Goal: Task Accomplishment & Management: Complete application form

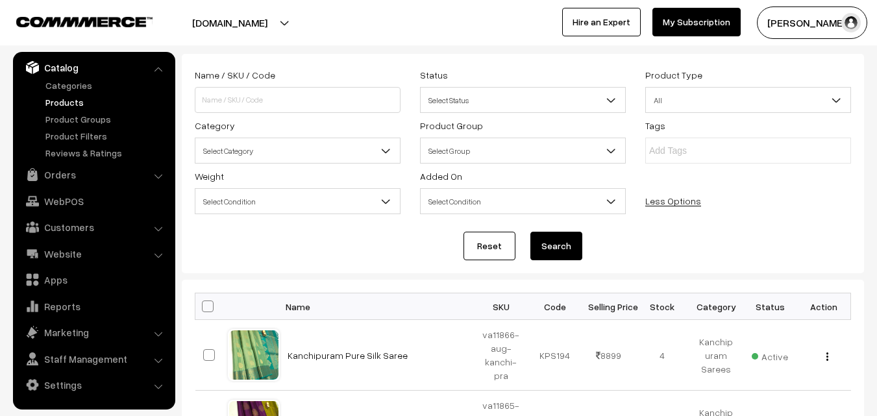
scroll to position [130, 0]
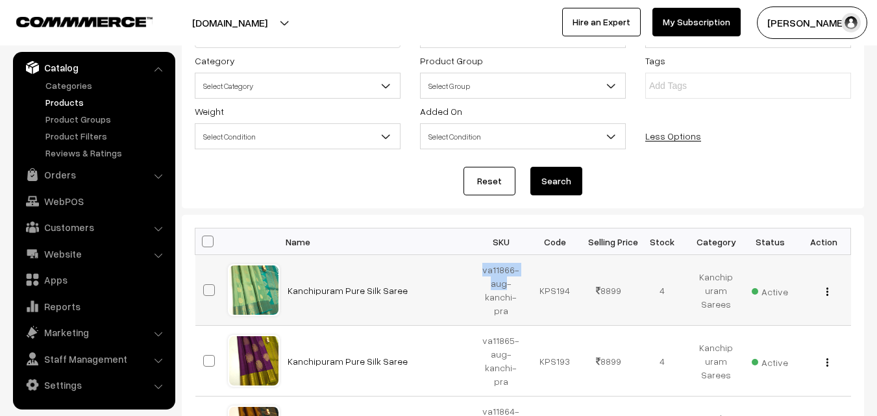
drag, startPoint x: 485, startPoint y: 268, endPoint x: 508, endPoint y: 284, distance: 27.9
click at [508, 284] on td "va11866-aug-kanchi-pra" at bounding box center [502, 290] width 54 height 71
copy td "va11866-aug"
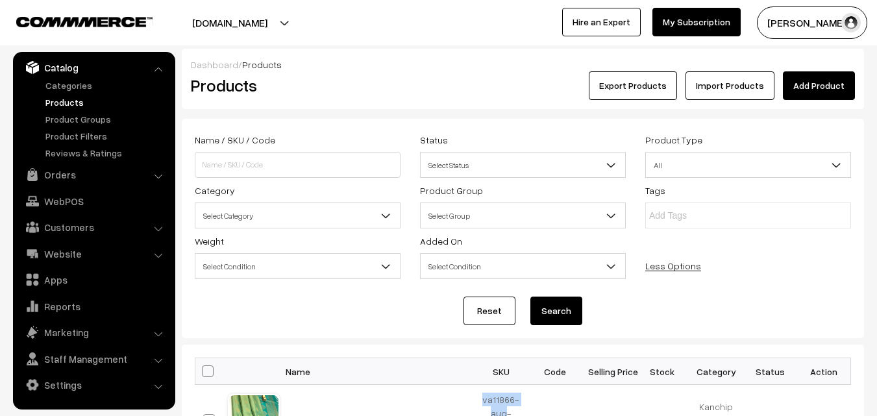
click at [822, 83] on link "Add Product" at bounding box center [819, 85] width 72 height 29
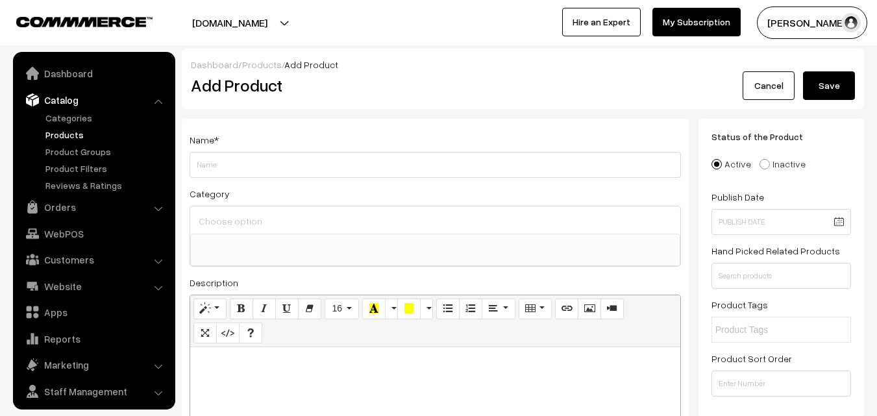
select select
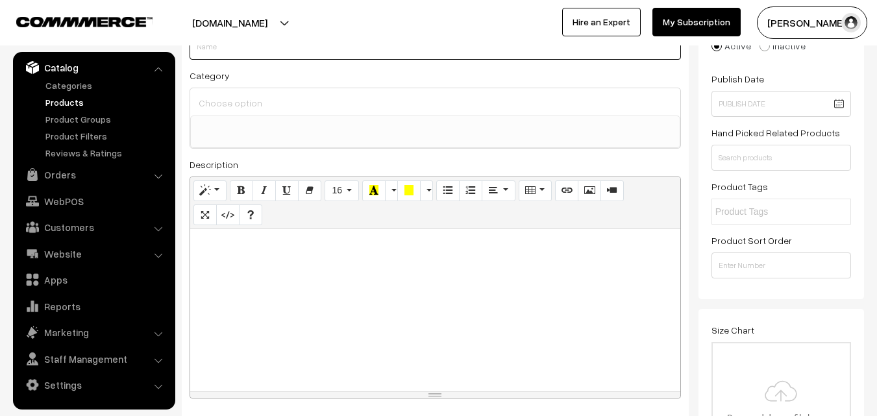
scroll to position [130, 0]
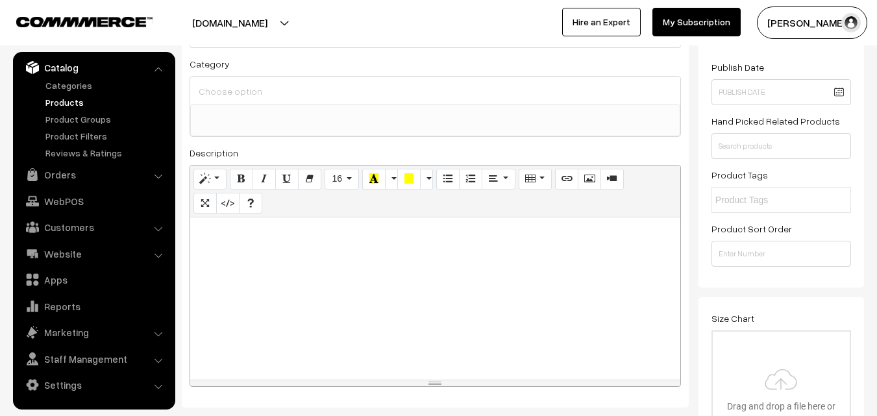
click at [330, 273] on div at bounding box center [435, 299] width 490 height 162
click at [248, 256] on div at bounding box center [435, 299] width 490 height 162
paste div
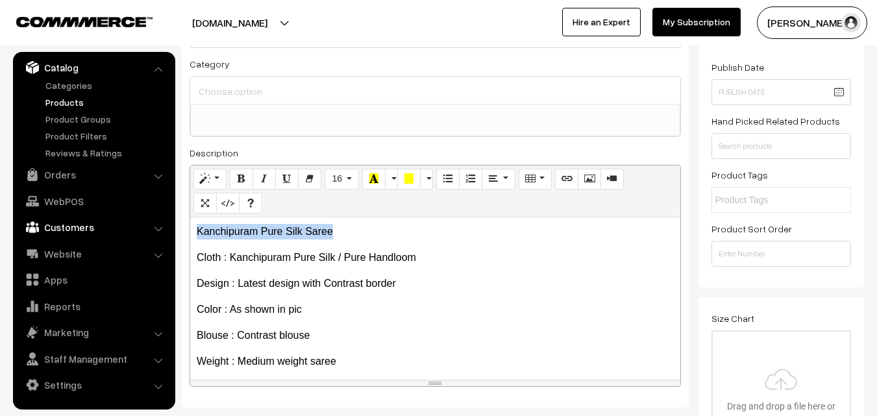
drag, startPoint x: 361, startPoint y: 221, endPoint x: 123, endPoint y: 221, distance: 237.6
copy p "Kanchipuram Pure Silk Saree"
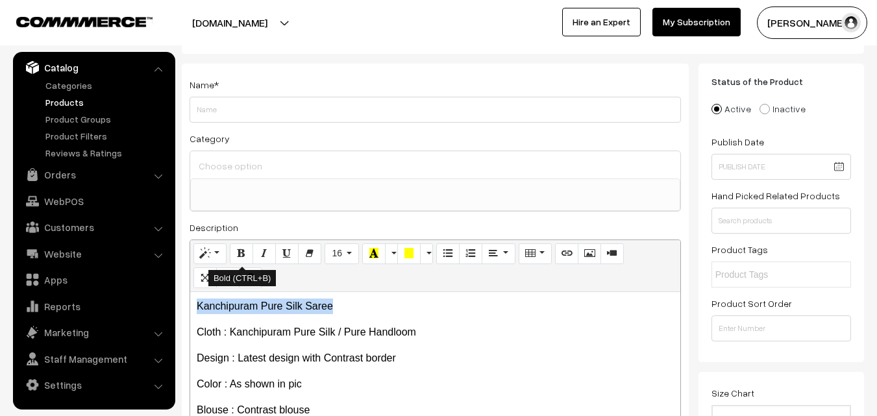
scroll to position [0, 0]
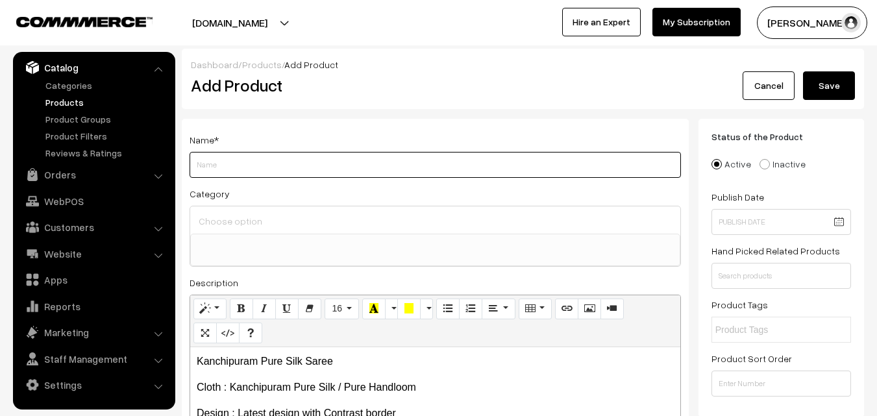
click at [210, 169] on input "Weight" at bounding box center [436, 165] width 492 height 26
paste input "Kanchipuram Pure Silk Saree"
type input "Kanchipuram Pure Silk Saree"
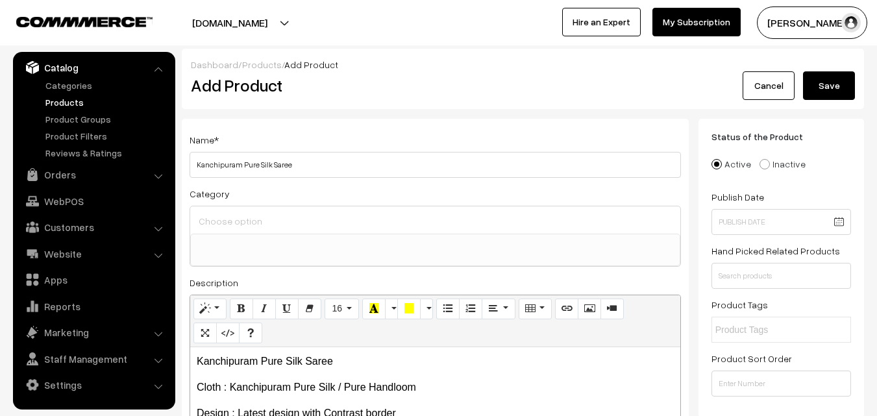
click at [228, 213] on input at bounding box center [435, 221] width 480 height 19
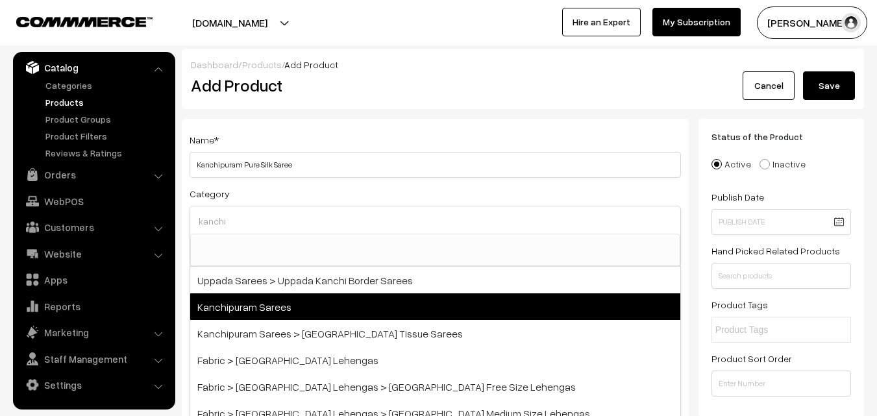
type input "kanchi"
click at [262, 299] on span "Kanchipuram Sarees" at bounding box center [435, 306] width 490 height 27
select select "3"
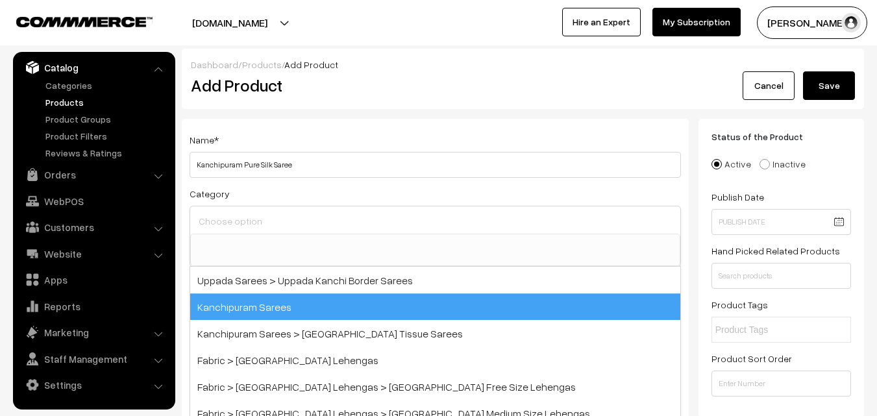
scroll to position [221, 0]
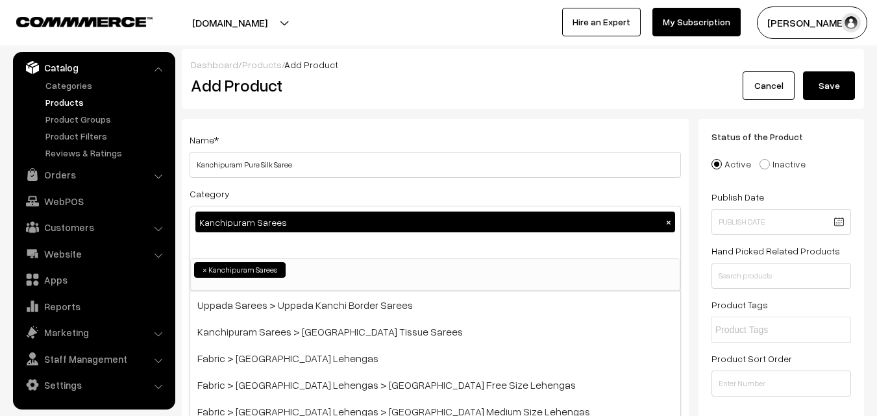
click at [299, 125] on div "Name * Kanchipuram Pure Silk Saree Category Kanchipuram Sarees × Uppada Sarees …" at bounding box center [435, 340] width 507 height 443
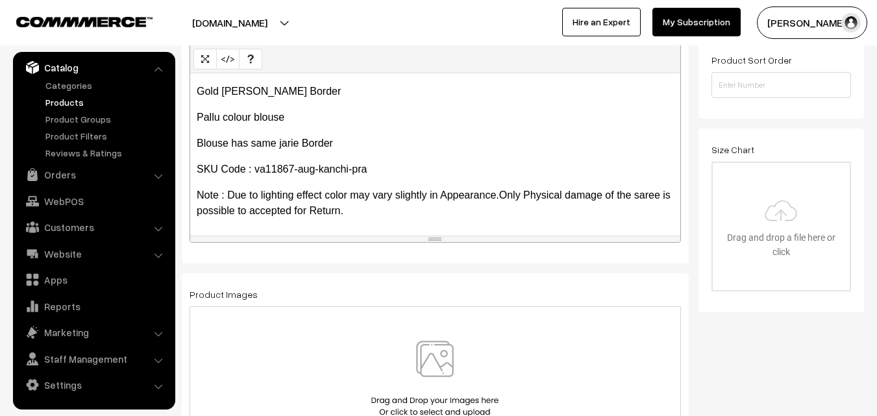
scroll to position [325, 0]
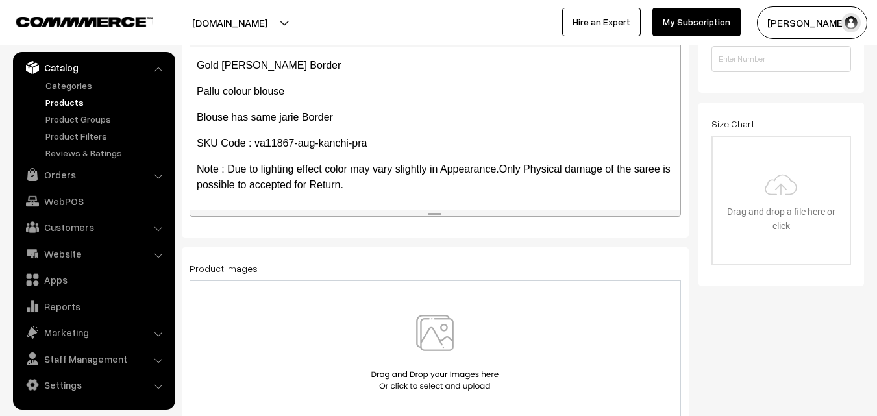
click at [443, 335] on img at bounding box center [435, 353] width 134 height 76
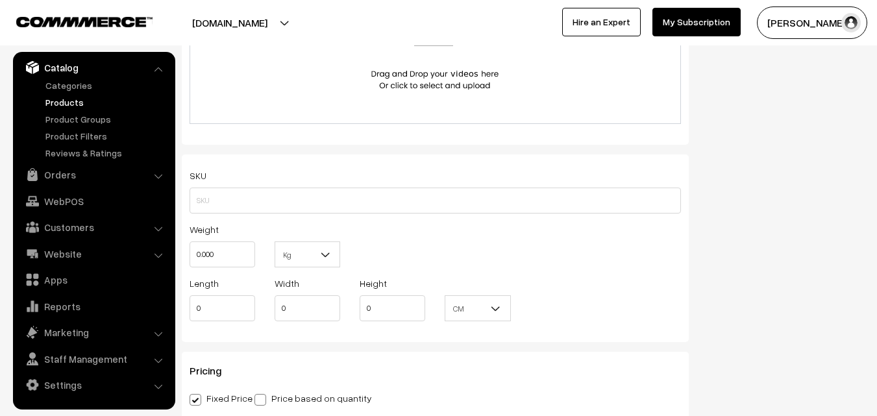
scroll to position [844, 0]
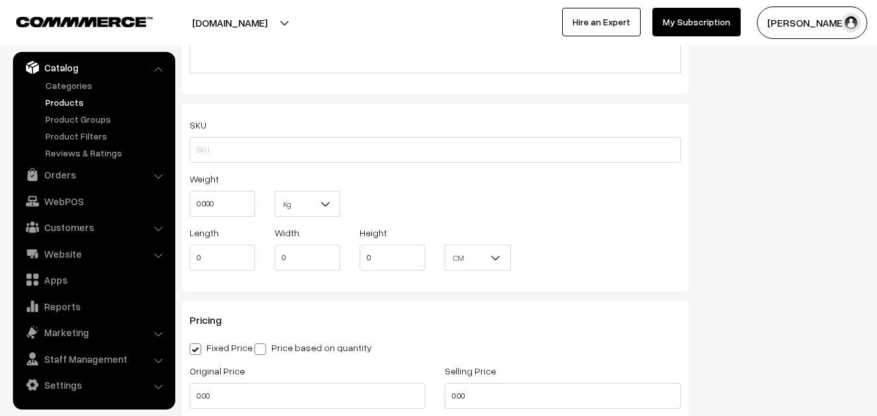
click at [595, 166] on div "SKU Weight 0.000 Kg Kg Length 0 Width 0 Height 0 CM" at bounding box center [435, 198] width 507 height 188
click at [578, 180] on div "Weight 0.000 Kg Kg" at bounding box center [435, 198] width 511 height 54
click at [578, 179] on div "Weight 0.000 Kg Kg" at bounding box center [435, 198] width 511 height 54
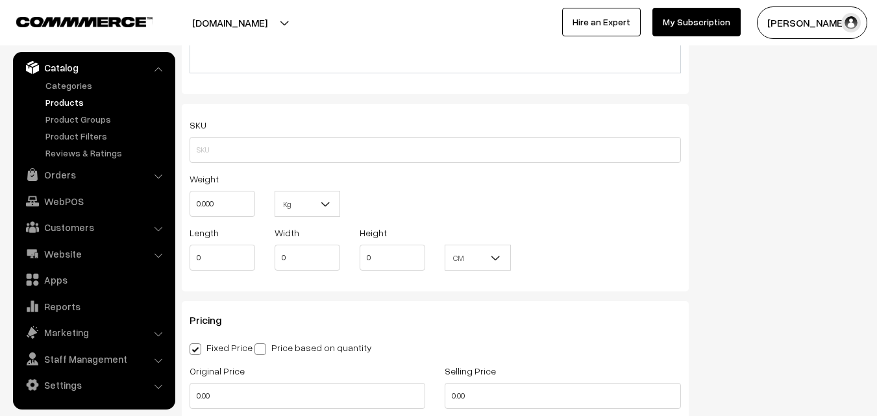
click at [578, 179] on div "Weight 0.000 Kg Kg" at bounding box center [435, 198] width 511 height 54
click at [586, 186] on div "Weight 0.000 Kg Kg" at bounding box center [435, 198] width 511 height 54
click at [590, 189] on div "Weight 0.000 Kg Kg" at bounding box center [435, 198] width 511 height 54
click at [590, 191] on div "Weight 0.000 Kg Kg" at bounding box center [435, 198] width 511 height 54
click at [590, 190] on div "Weight 0.000 Kg Kg" at bounding box center [435, 198] width 511 height 54
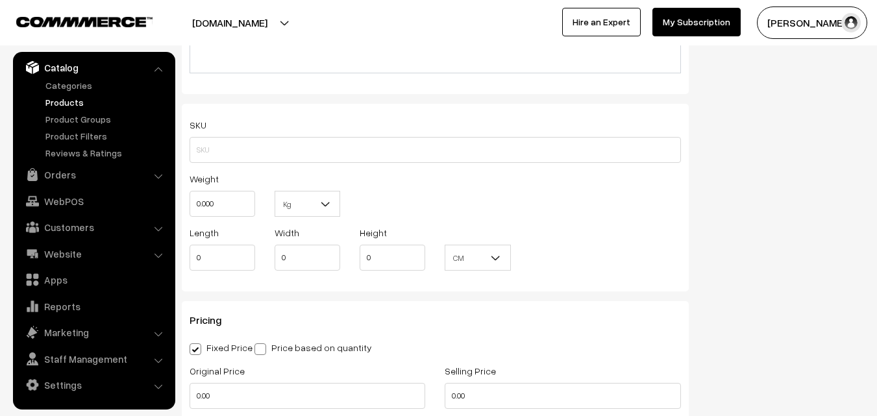
click at [591, 191] on div "Weight 0.000 Kg Kg" at bounding box center [435, 198] width 511 height 54
click at [592, 192] on div "Weight 0.000 Kg Kg" at bounding box center [435, 198] width 511 height 54
click at [595, 197] on div "Weight 0.000 Kg Kg" at bounding box center [435, 198] width 511 height 54
drag, startPoint x: 590, startPoint y: 191, endPoint x: 596, endPoint y: 198, distance: 9.2
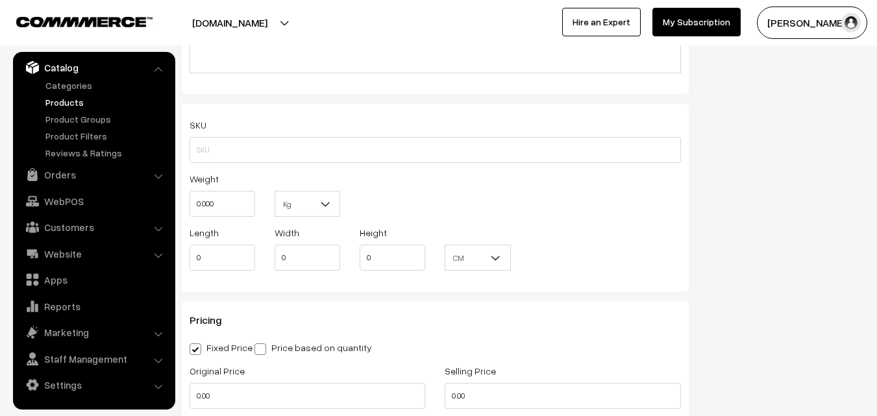
click at [596, 198] on div "Weight 0.000 Kg Kg" at bounding box center [435, 198] width 511 height 54
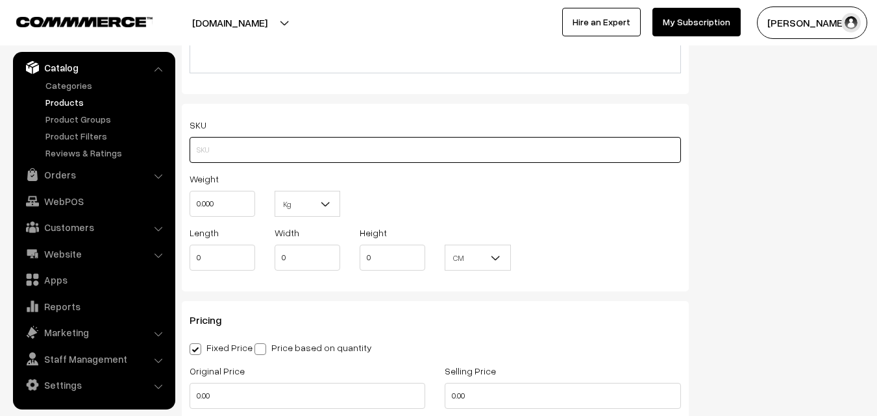
paste input "va11867-aug-kanchi-pra"
type input "va11867-aug-kanchi-pra"
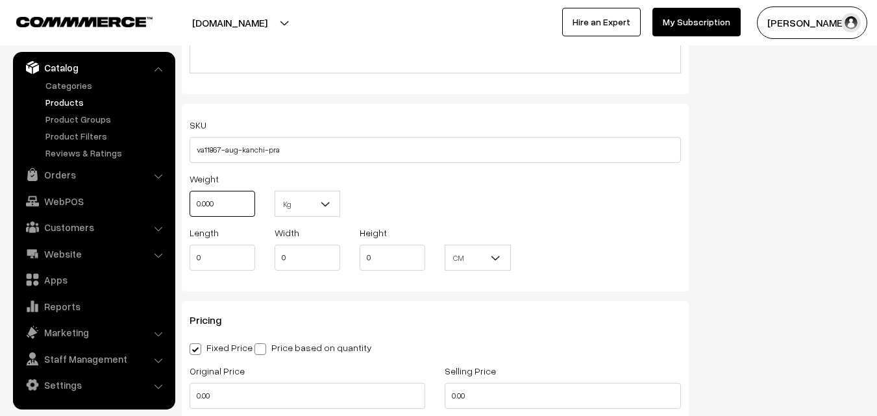
click at [233, 205] on input "0.000" at bounding box center [223, 204] width 66 height 26
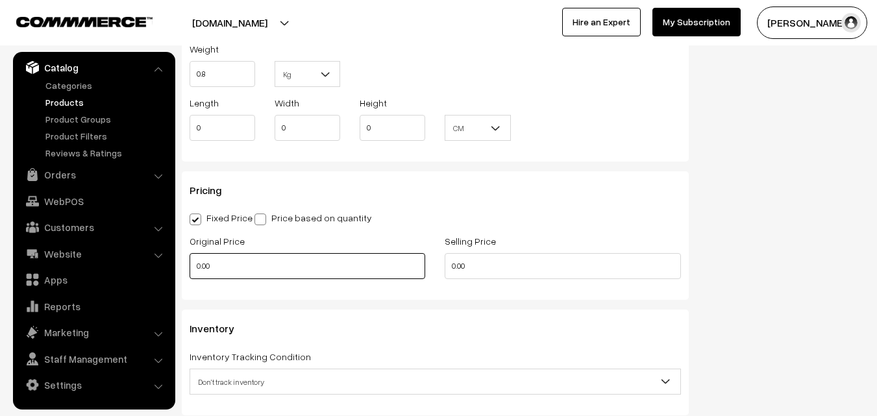
type input "0.80"
click at [238, 266] on input "0.00" at bounding box center [308, 266] width 236 height 26
type input "0"
